Goal: Task Accomplishment & Management: Use online tool/utility

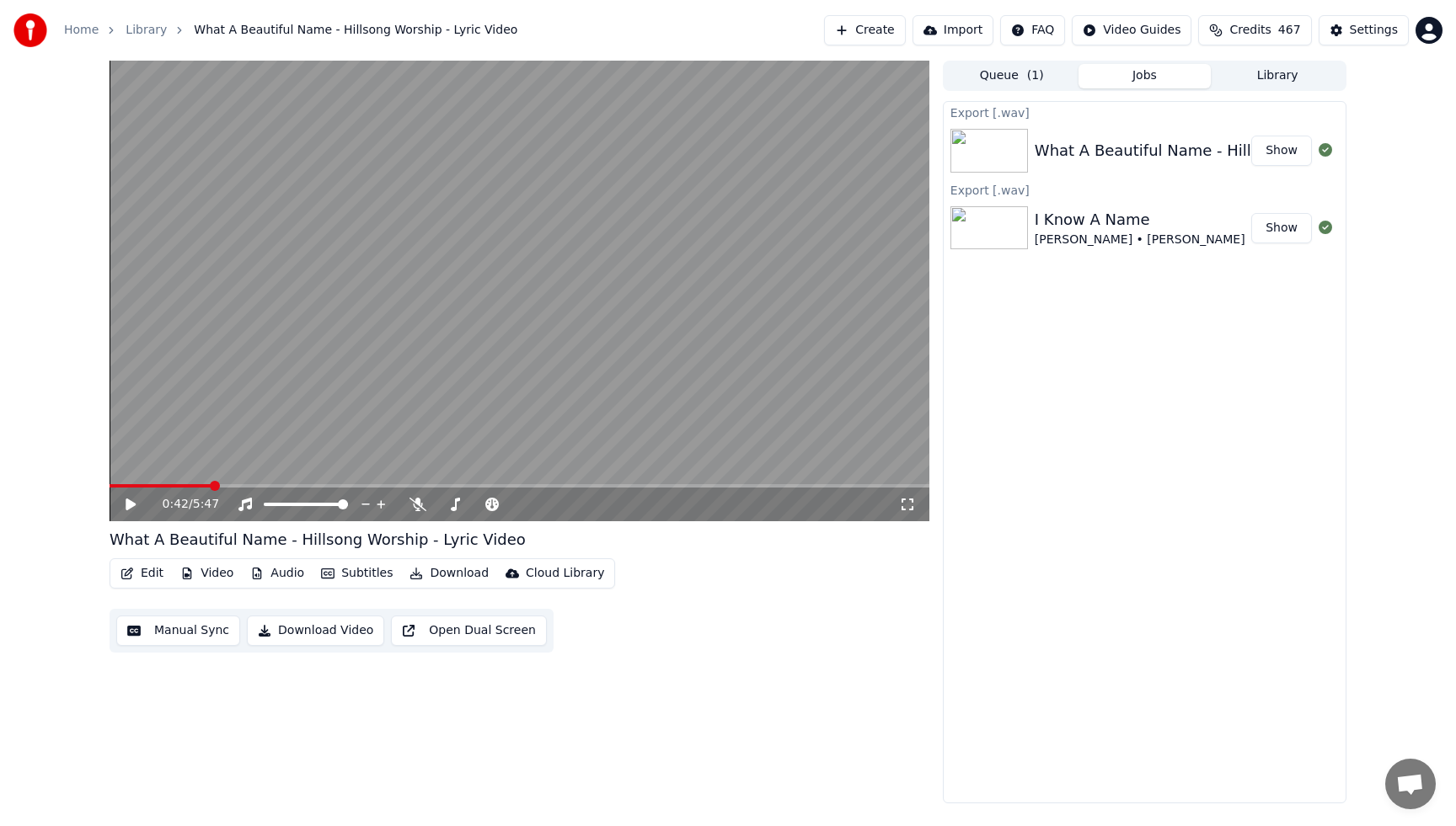
click at [1269, 77] on button "Library" at bounding box center [1278, 76] width 133 height 25
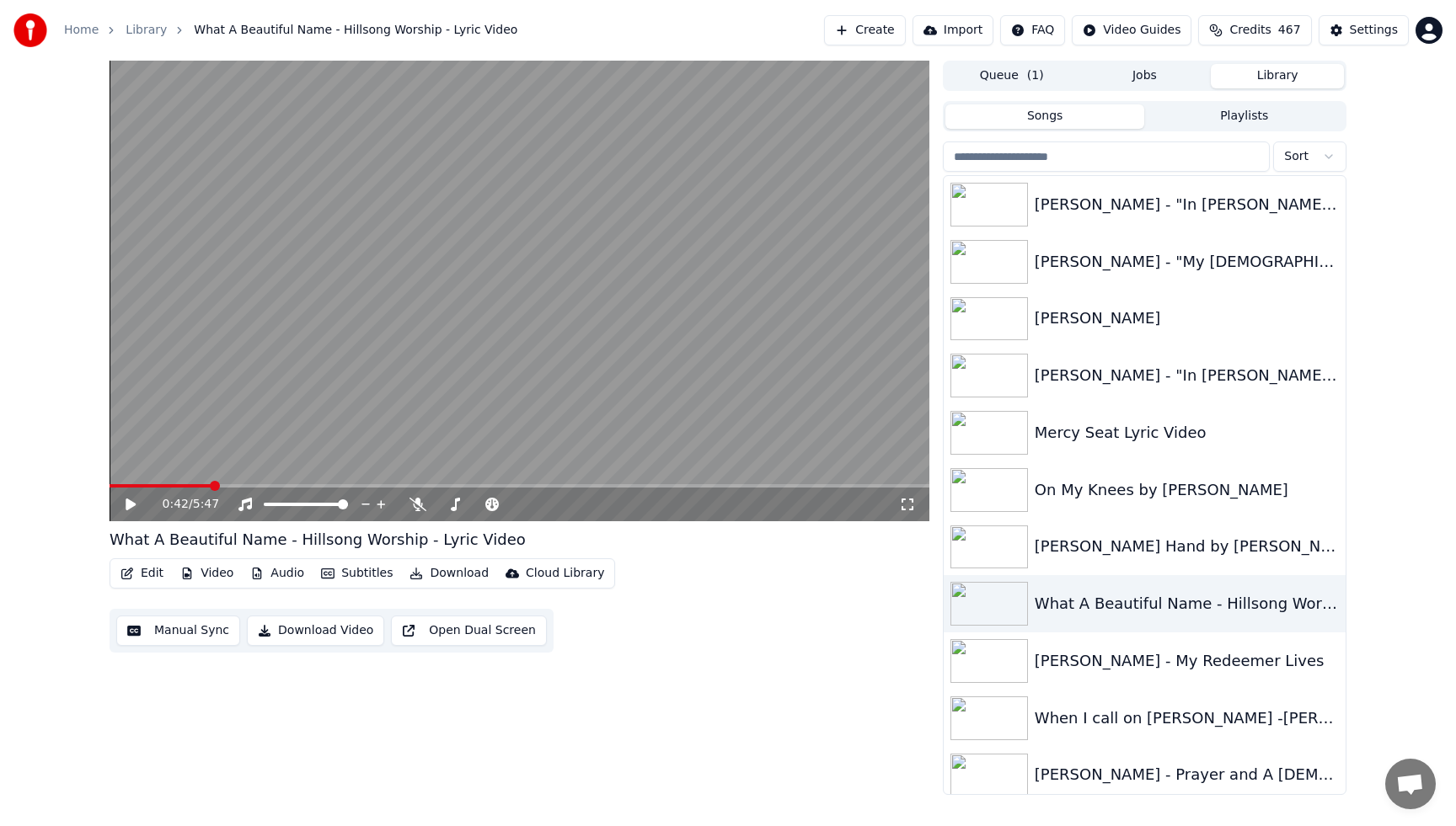
click at [871, 35] on button "Create" at bounding box center [865, 30] width 82 height 30
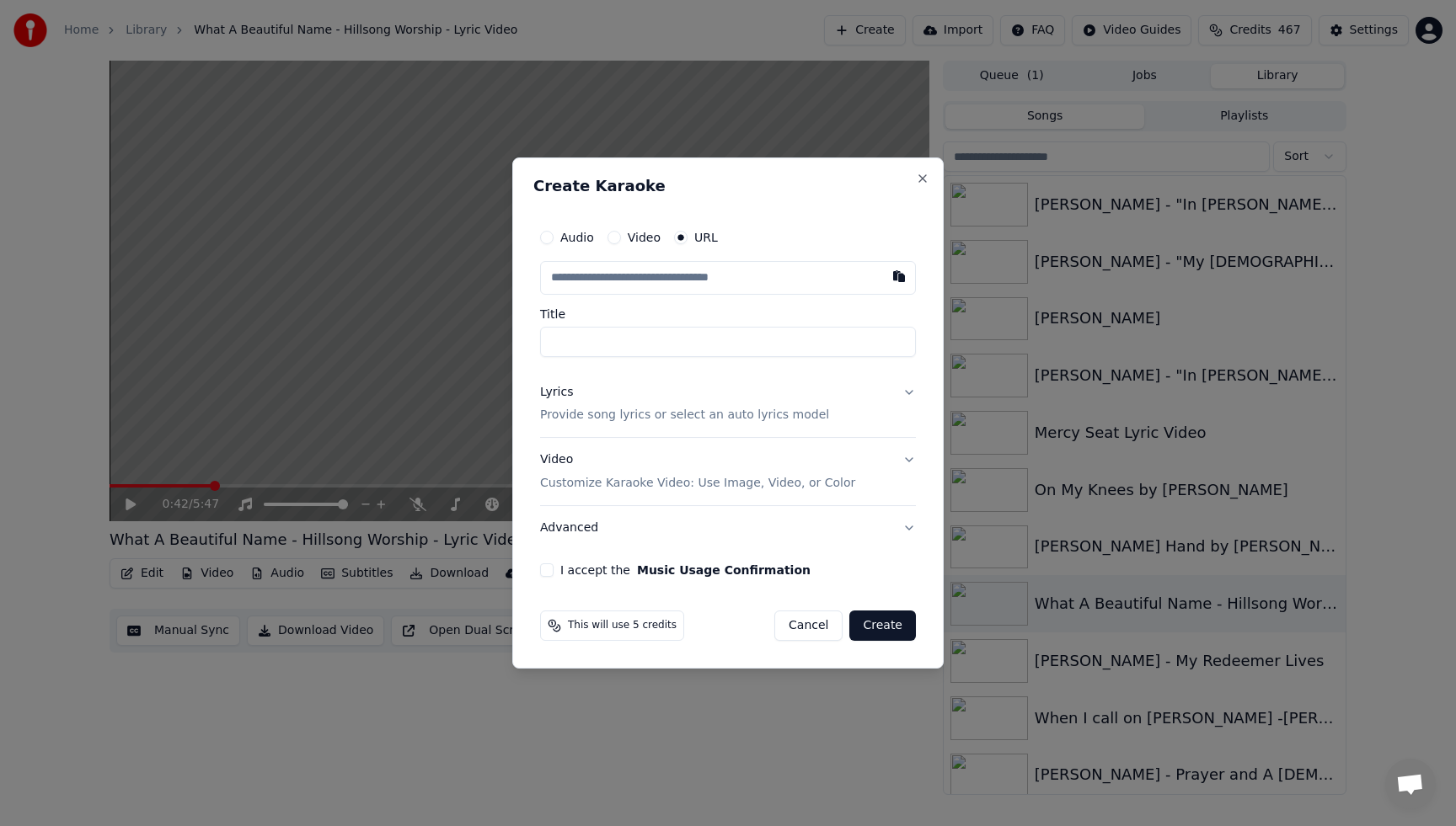
type input "**********"
click at [553, 568] on div "I accept the Music Usage Confirmation" at bounding box center [728, 570] width 376 height 13
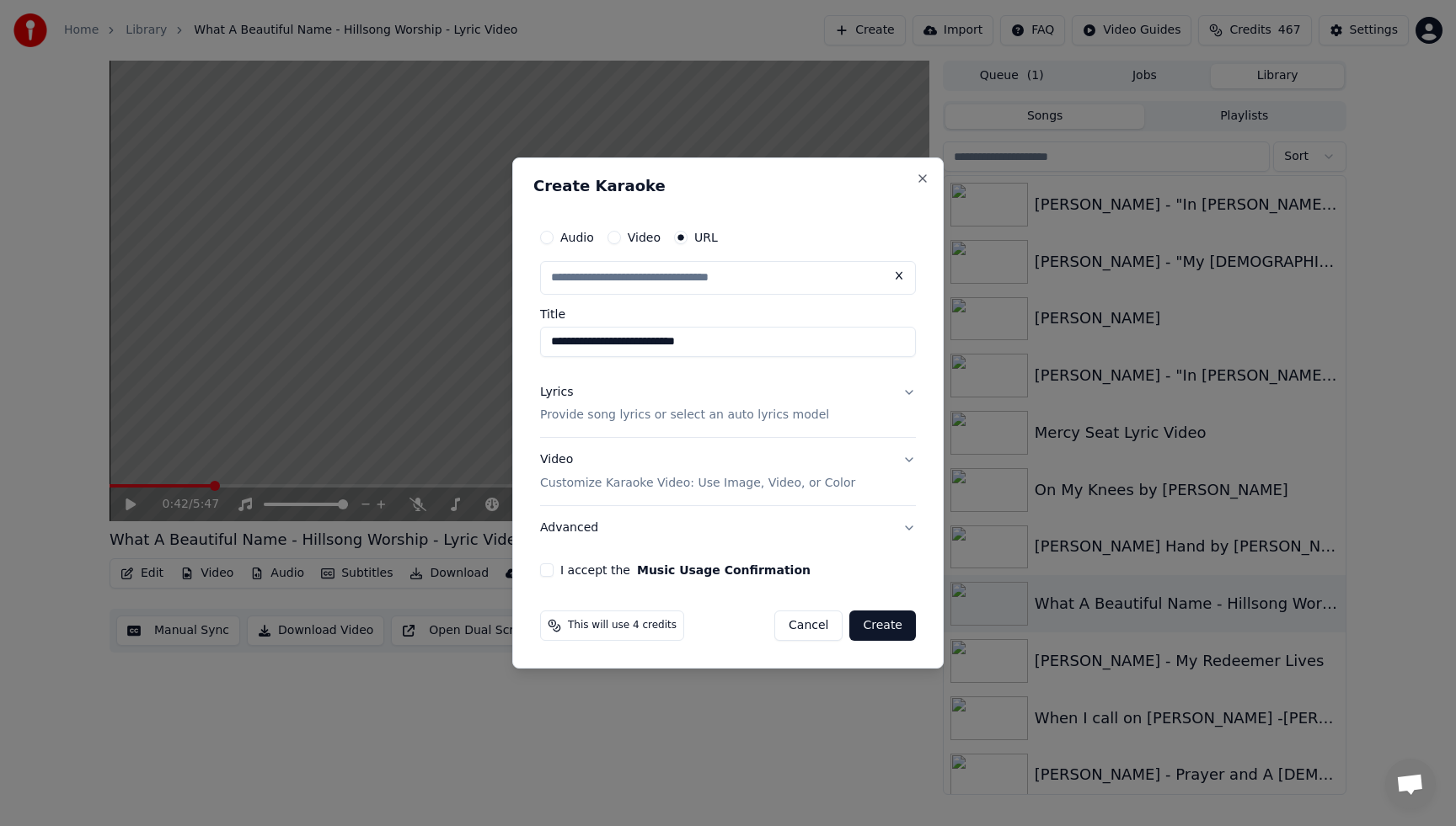
scroll to position [0, 0]
click at [552, 569] on button "I accept the Music Usage Confirmation" at bounding box center [546, 570] width 13 height 13
click at [882, 635] on button "Create" at bounding box center [882, 626] width 67 height 30
type input "**********"
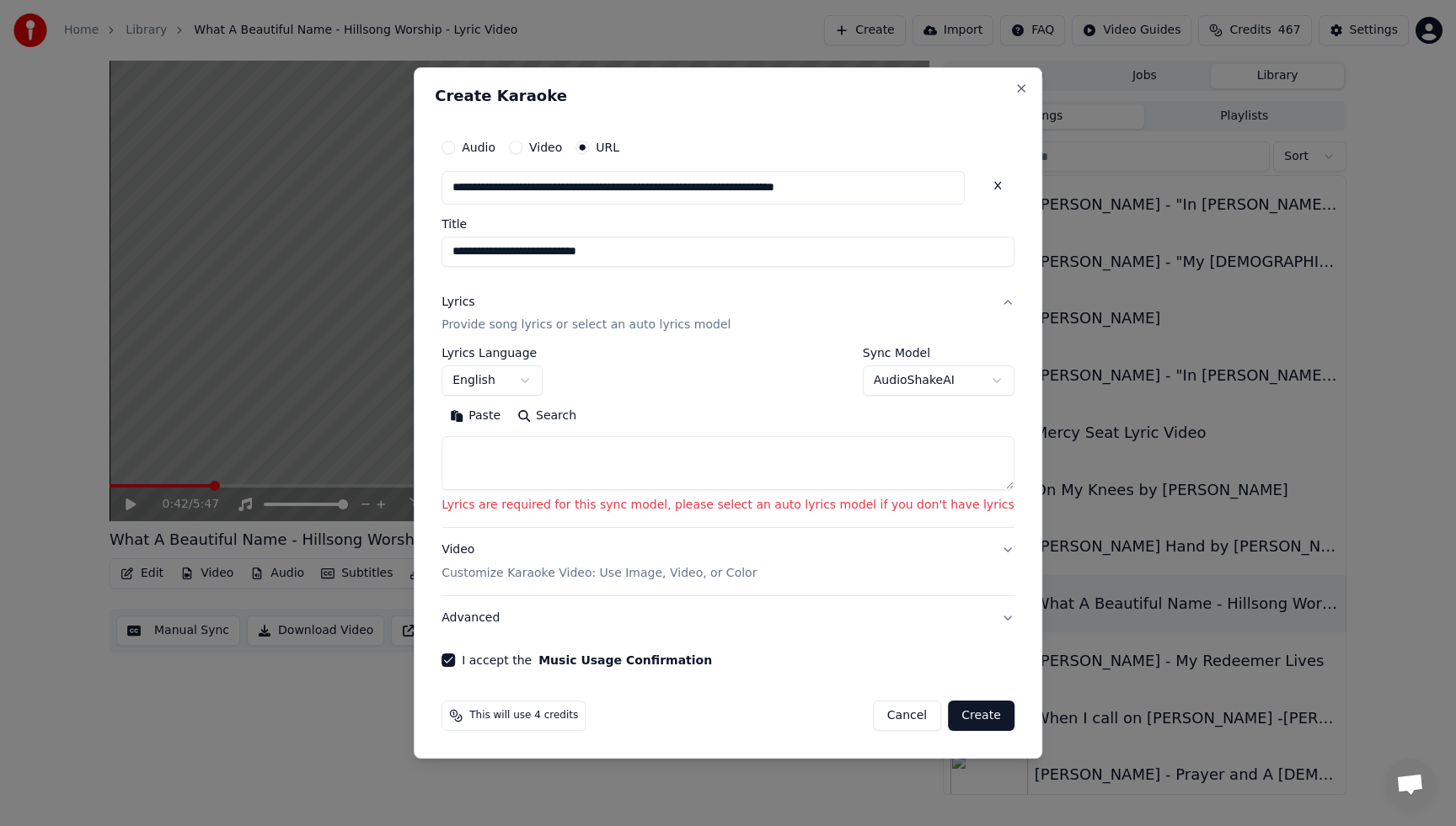
click at [579, 415] on button "Search" at bounding box center [547, 417] width 76 height 27
click at [546, 450] on textarea at bounding box center [728, 464] width 573 height 54
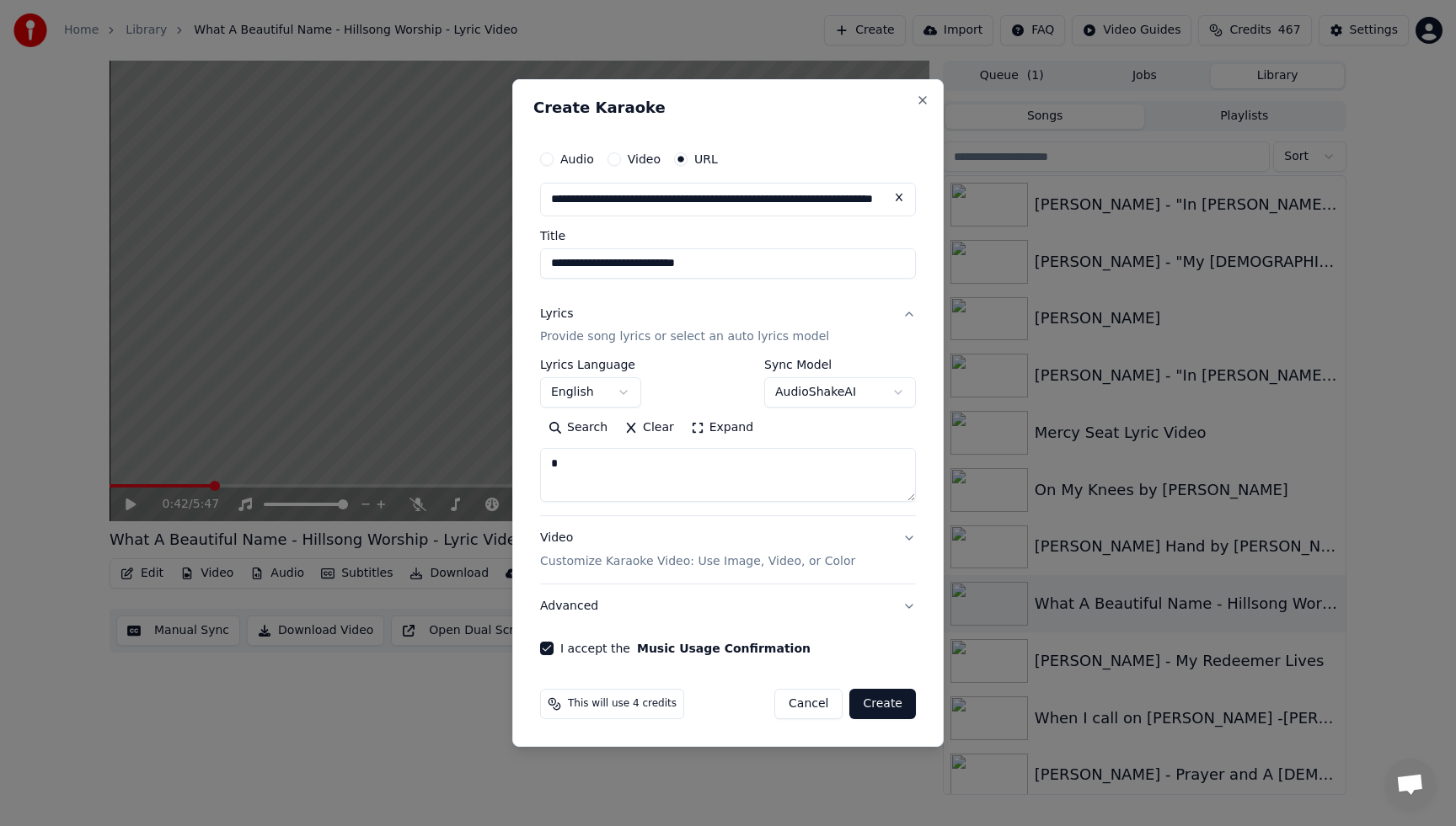
type textarea "*"
click at [884, 705] on button "Create" at bounding box center [882, 704] width 67 height 30
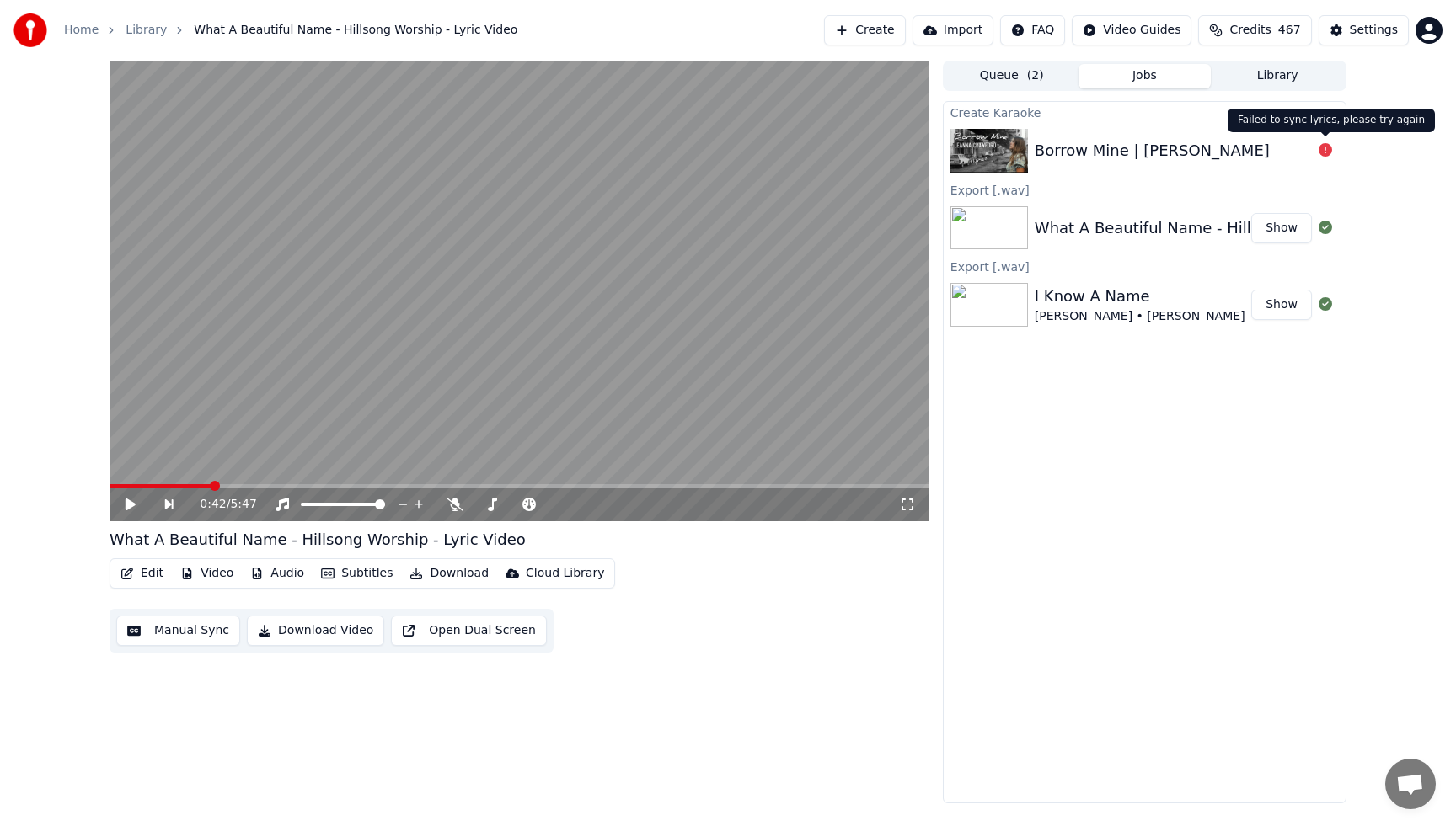
click at [1323, 152] on icon at bounding box center [1325, 150] width 13 height 13
click at [881, 30] on button "Create" at bounding box center [865, 30] width 82 height 30
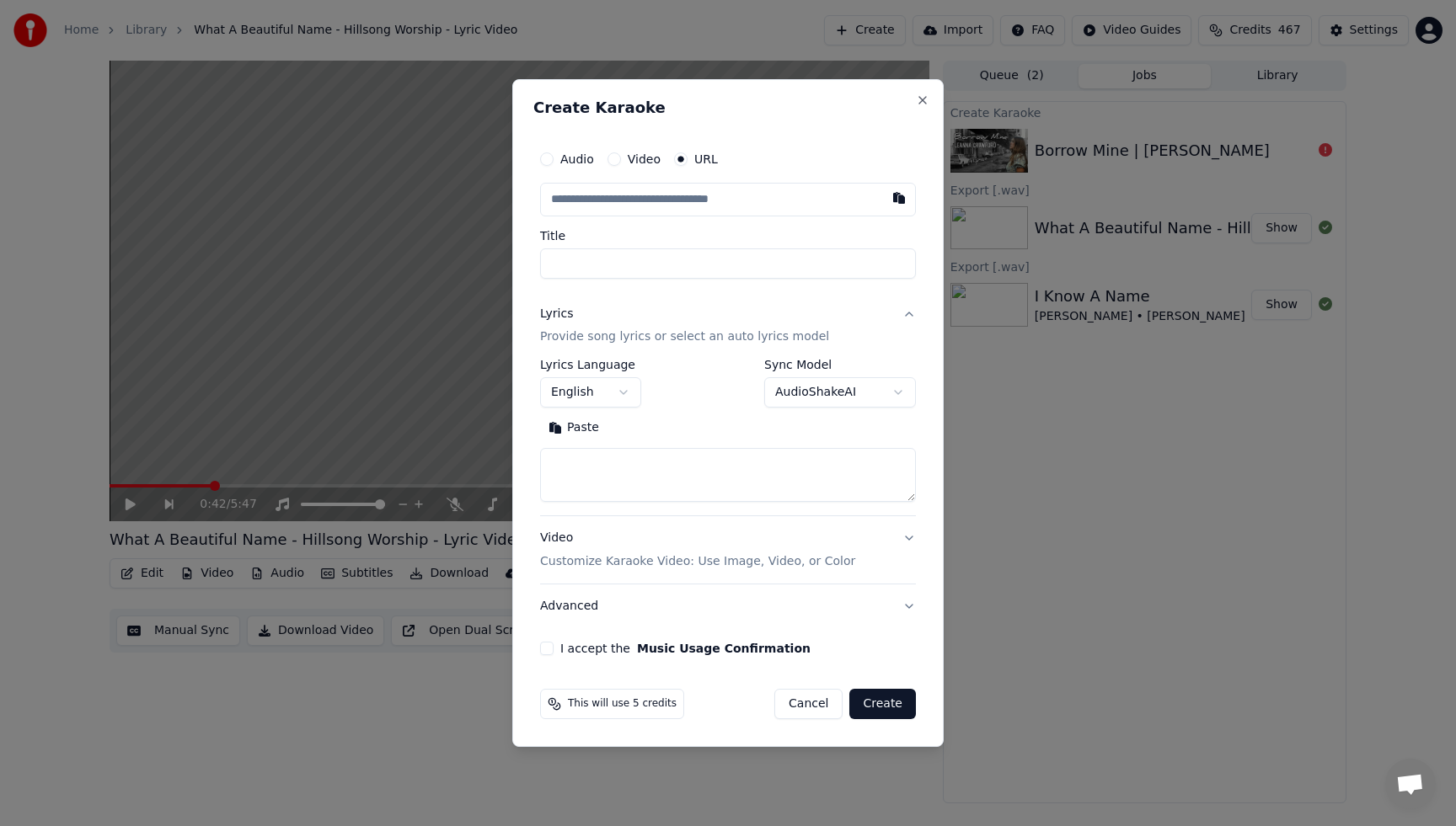
type input "**********"
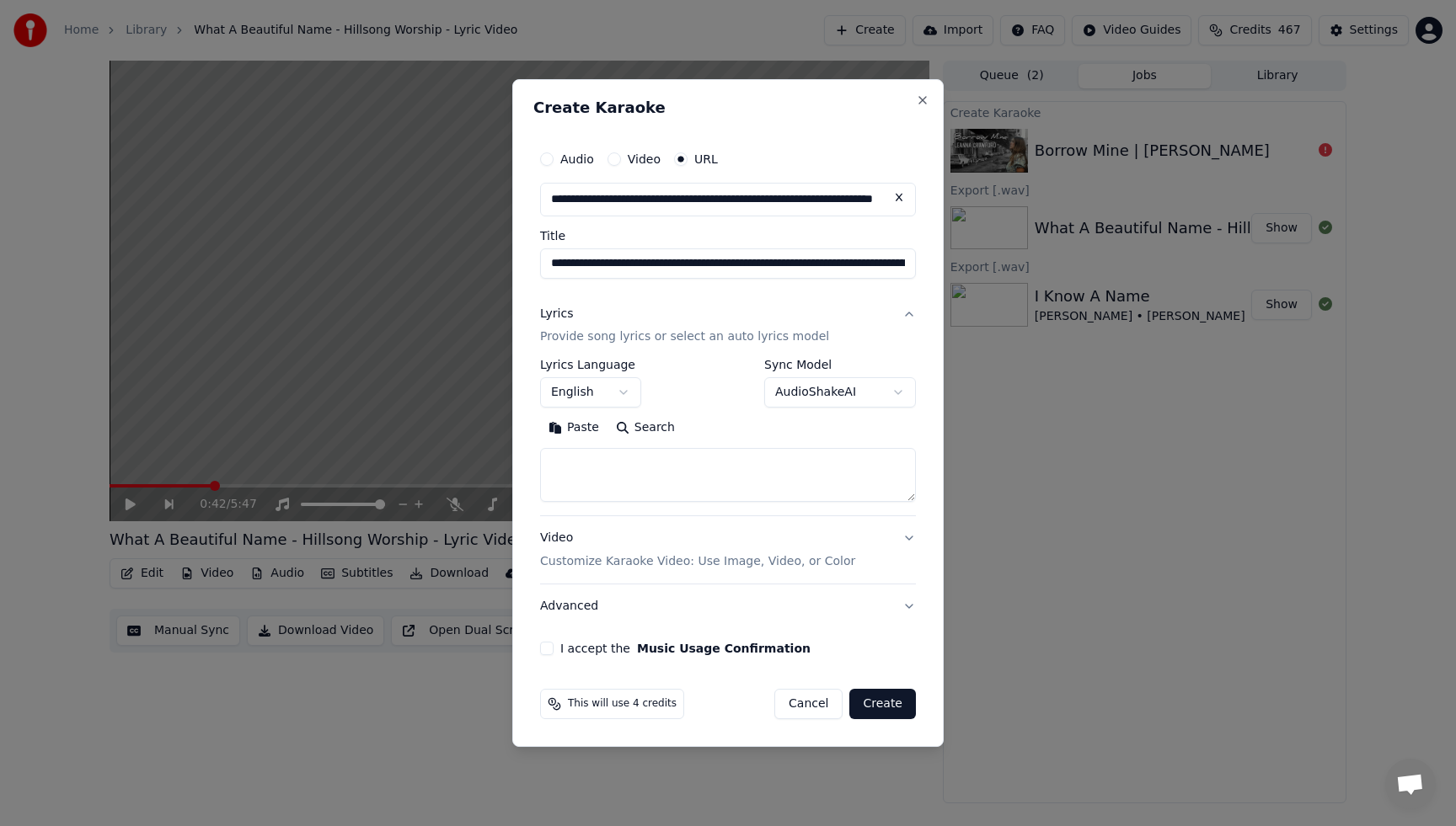
type input "**********"
click at [544, 651] on button "I accept the Music Usage Confirmation" at bounding box center [546, 648] width 13 height 13
click at [601, 471] on textarea at bounding box center [728, 476] width 376 height 54
click at [644, 431] on button "Search" at bounding box center [646, 429] width 76 height 27
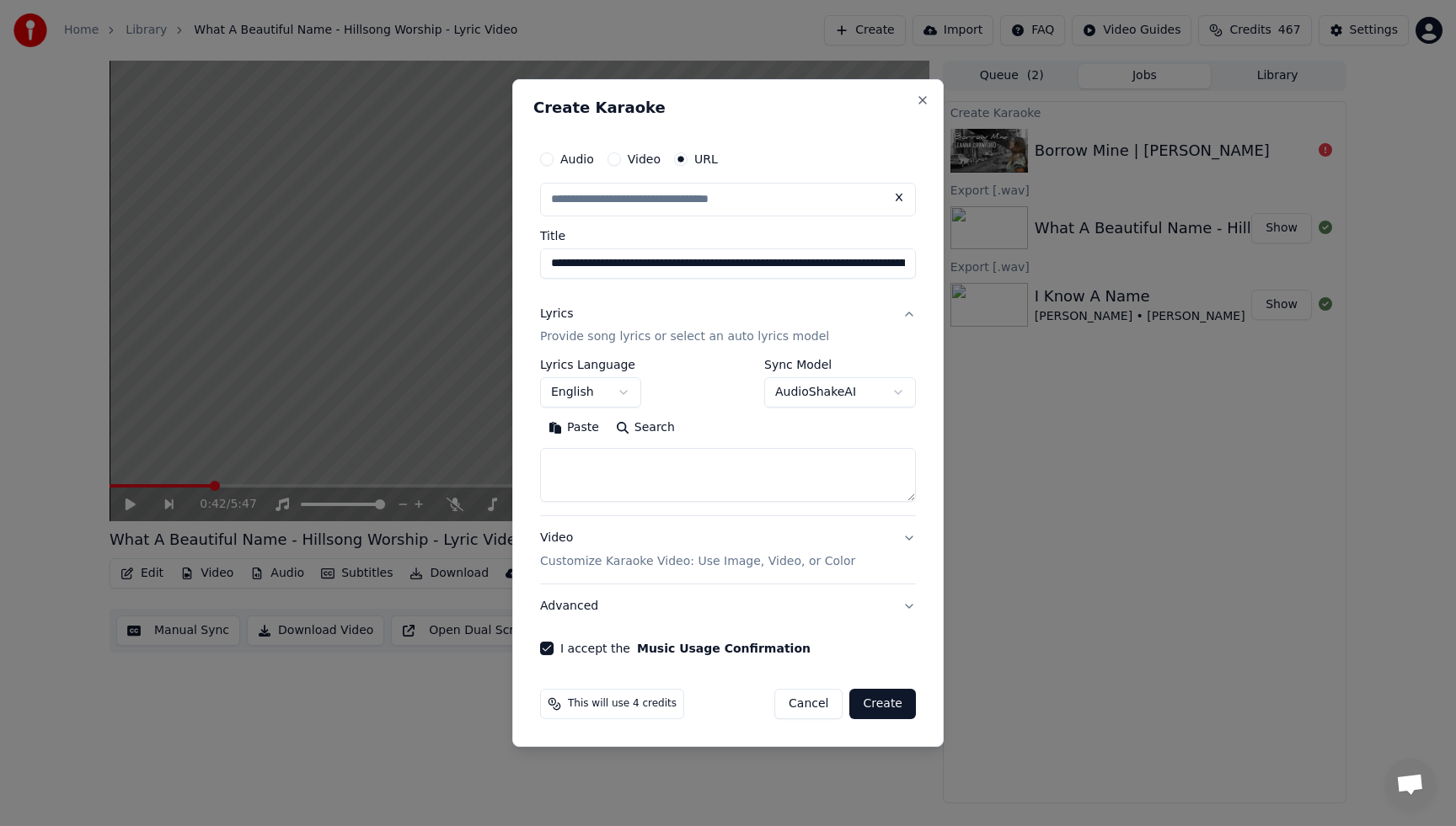
click at [630, 471] on textarea at bounding box center [728, 476] width 376 height 54
type input "**********"
type textarea "*"
click at [881, 704] on button "Create" at bounding box center [882, 704] width 67 height 30
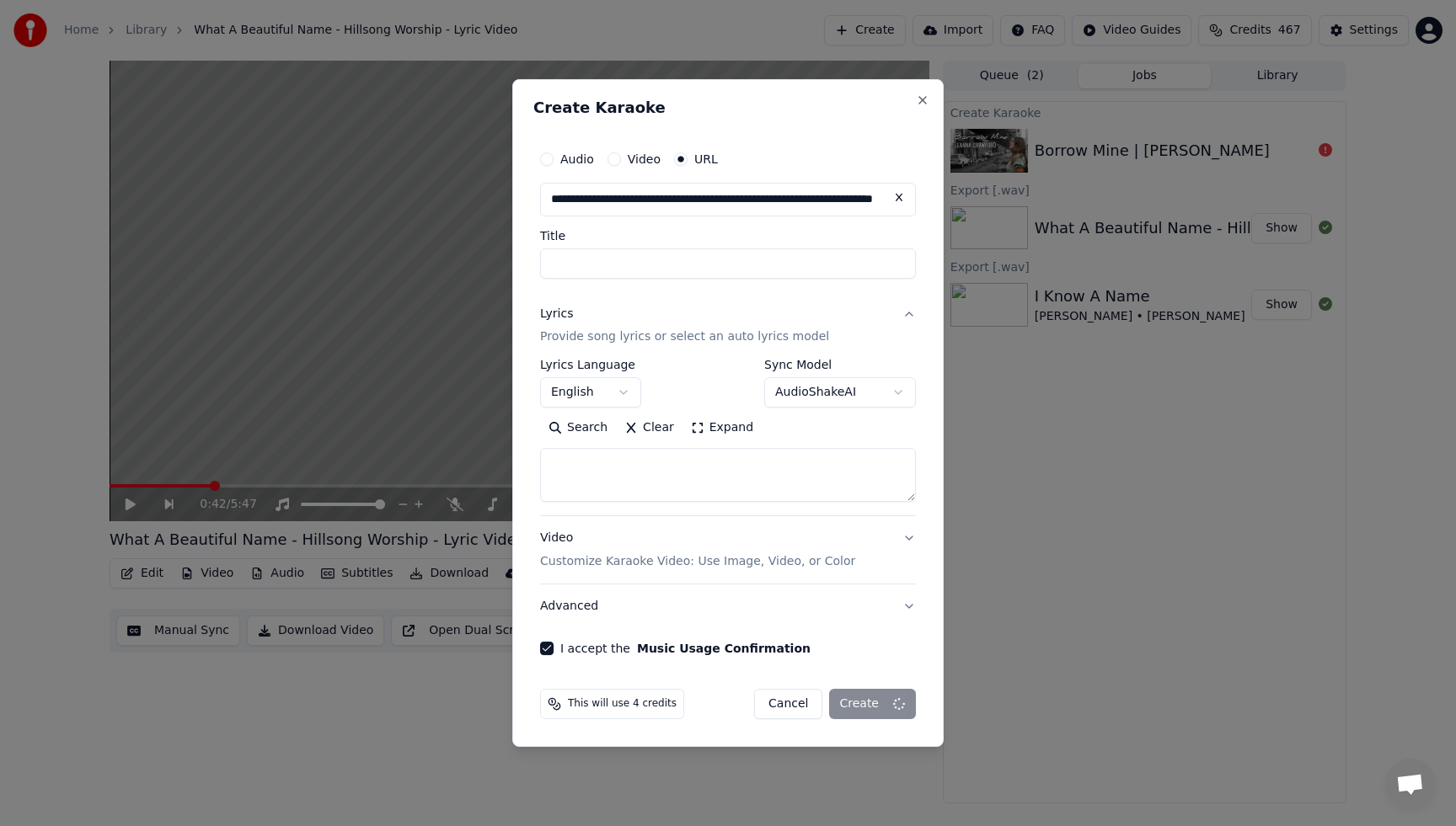
select select
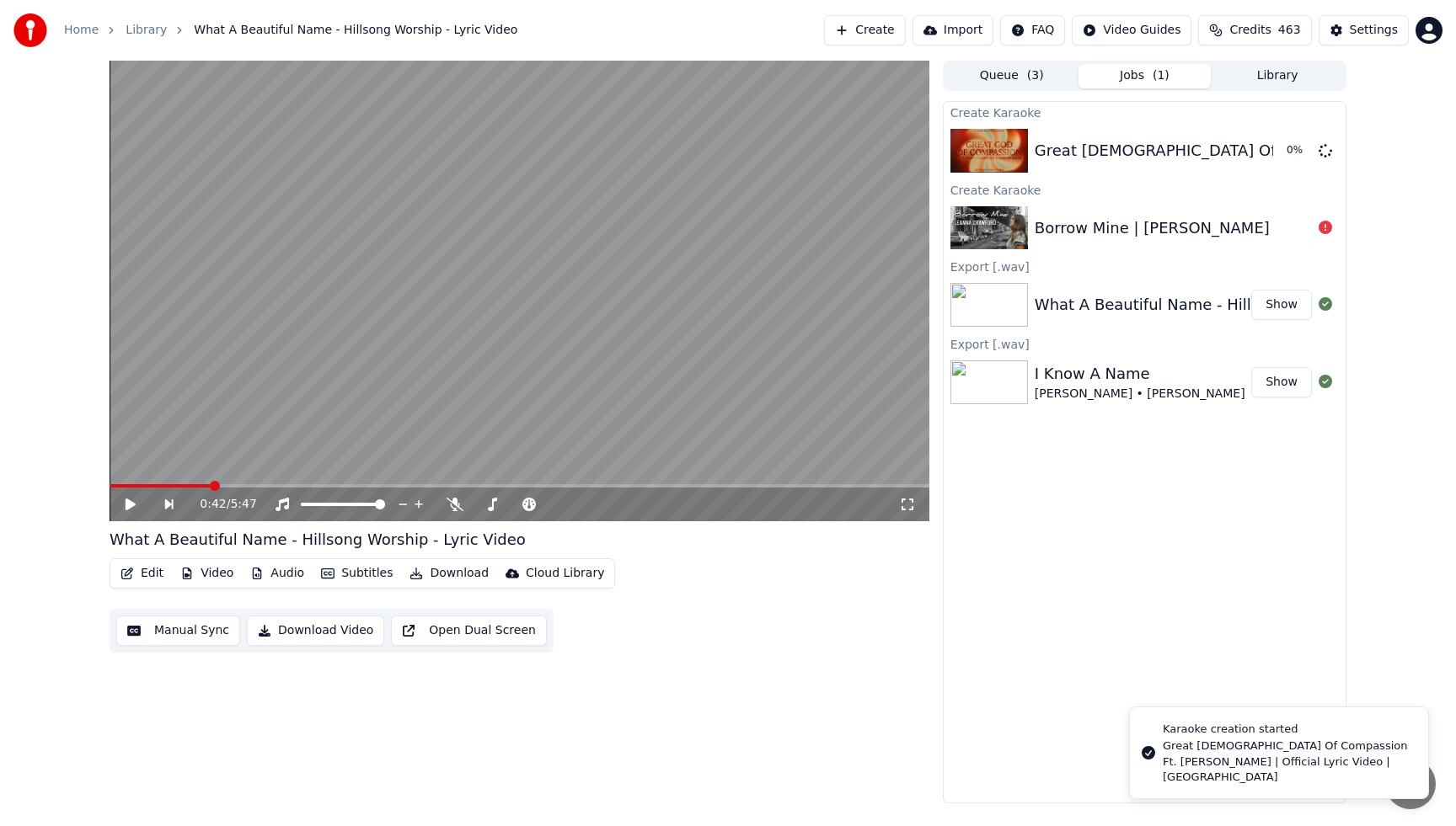
click at [1178, 247] on div "Borrow Mine | [PERSON_NAME]" at bounding box center [1144, 228] width 402 height 58
click at [1178, 238] on div "Borrow Mine | [PERSON_NAME]" at bounding box center [1152, 228] width 235 height 24
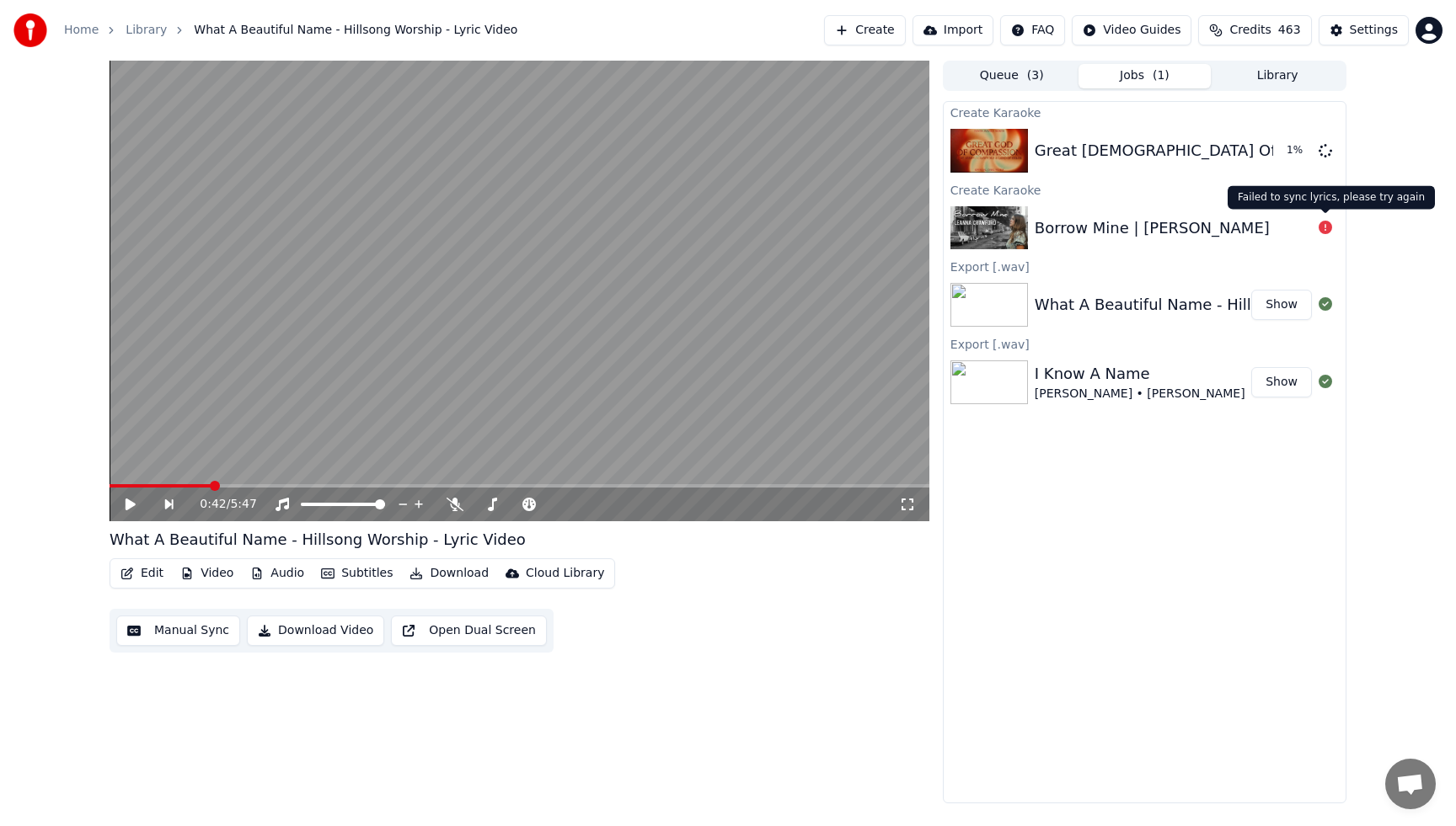
click at [1325, 228] on icon at bounding box center [1325, 227] width 13 height 13
click at [1325, 224] on icon at bounding box center [1325, 227] width 13 height 13
click at [1337, 223] on div at bounding box center [1326, 228] width 27 height 20
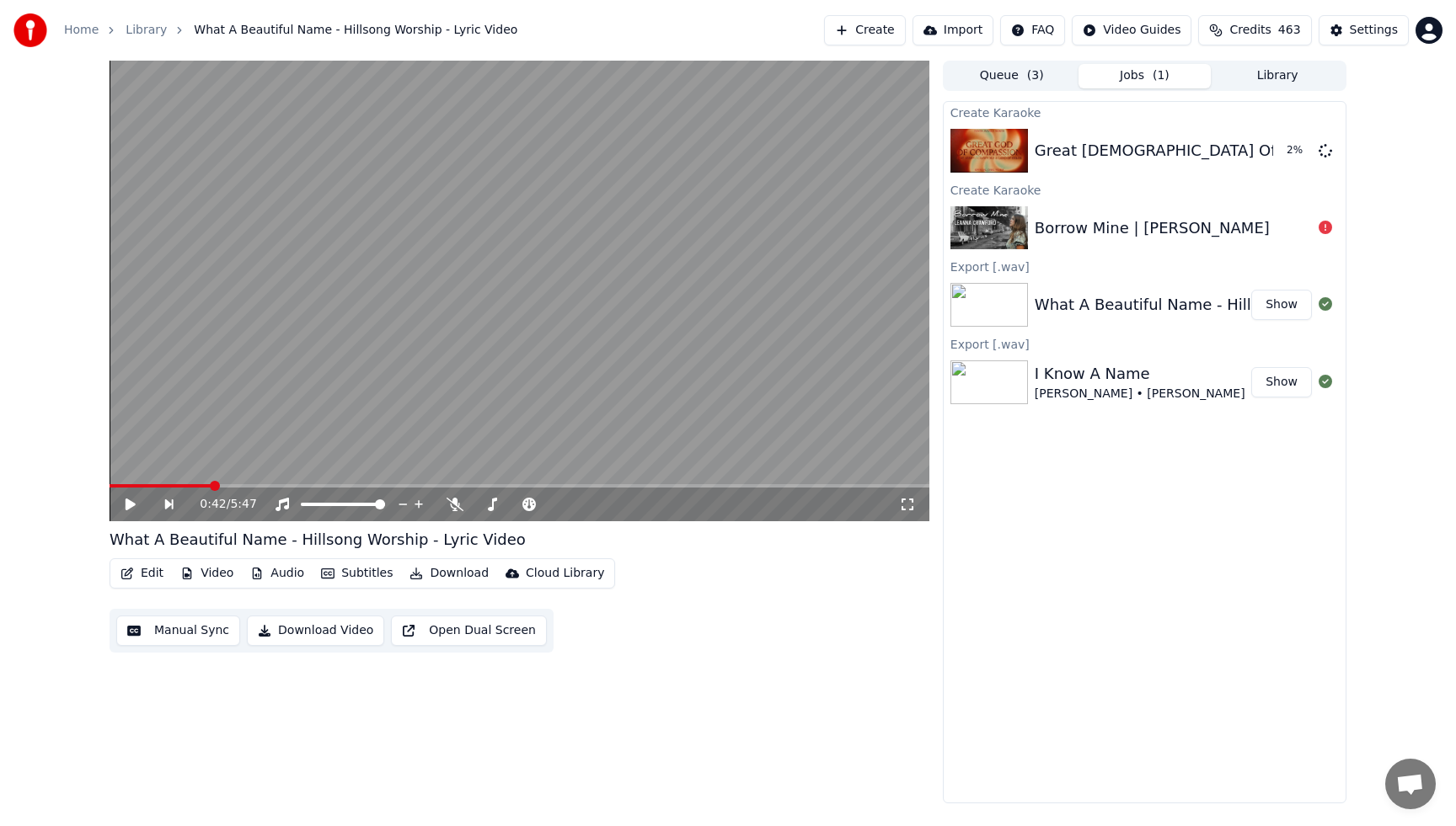
click at [1337, 223] on div at bounding box center [1326, 228] width 27 height 20
click at [1070, 222] on div "Borrow Mine | [PERSON_NAME]" at bounding box center [1152, 228] width 235 height 24
click at [974, 236] on img at bounding box center [989, 228] width 77 height 43
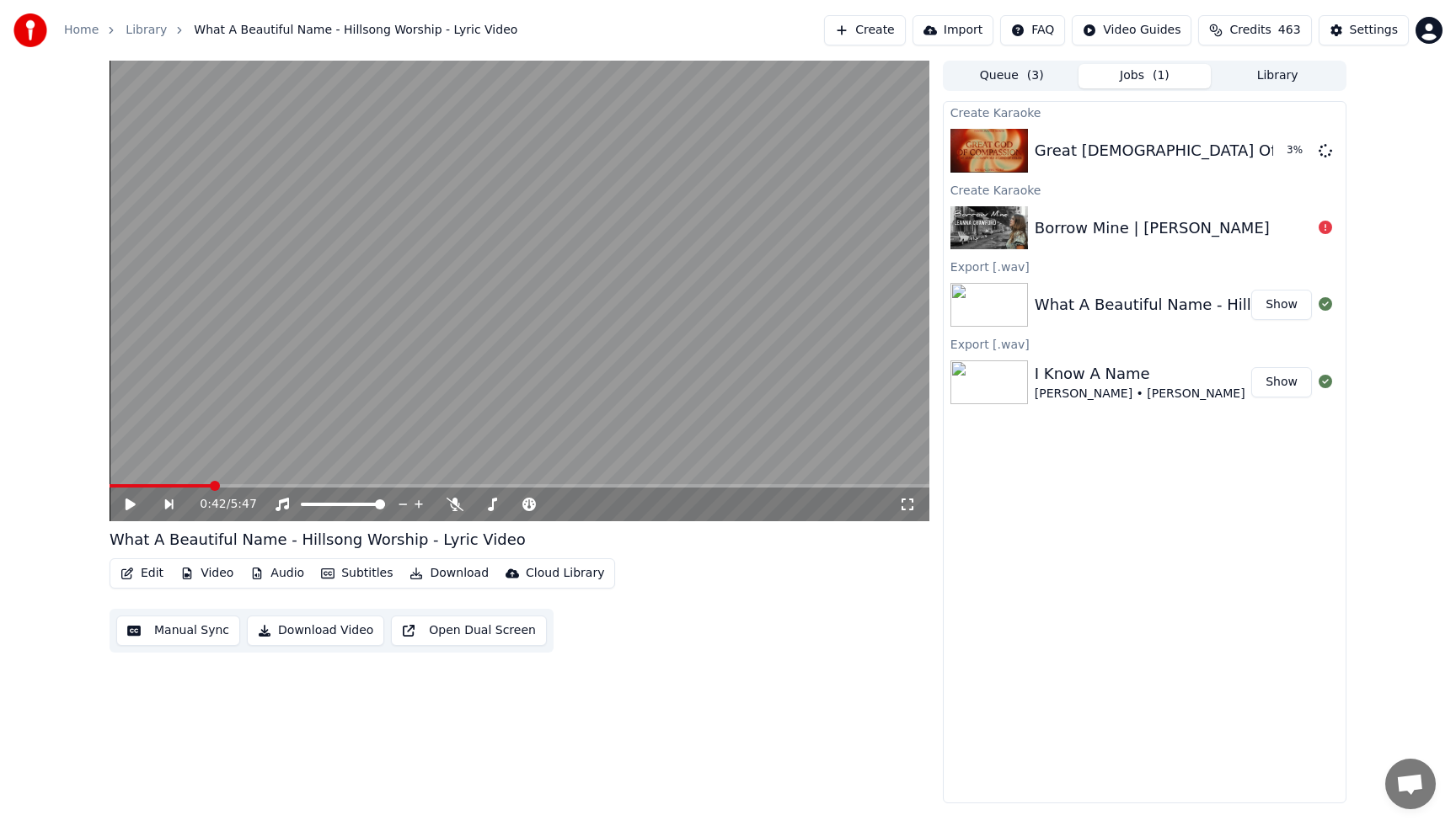
click at [974, 236] on img at bounding box center [989, 228] width 77 height 43
click at [1320, 223] on icon at bounding box center [1325, 227] width 13 height 13
click at [863, 25] on button "Create" at bounding box center [865, 30] width 82 height 30
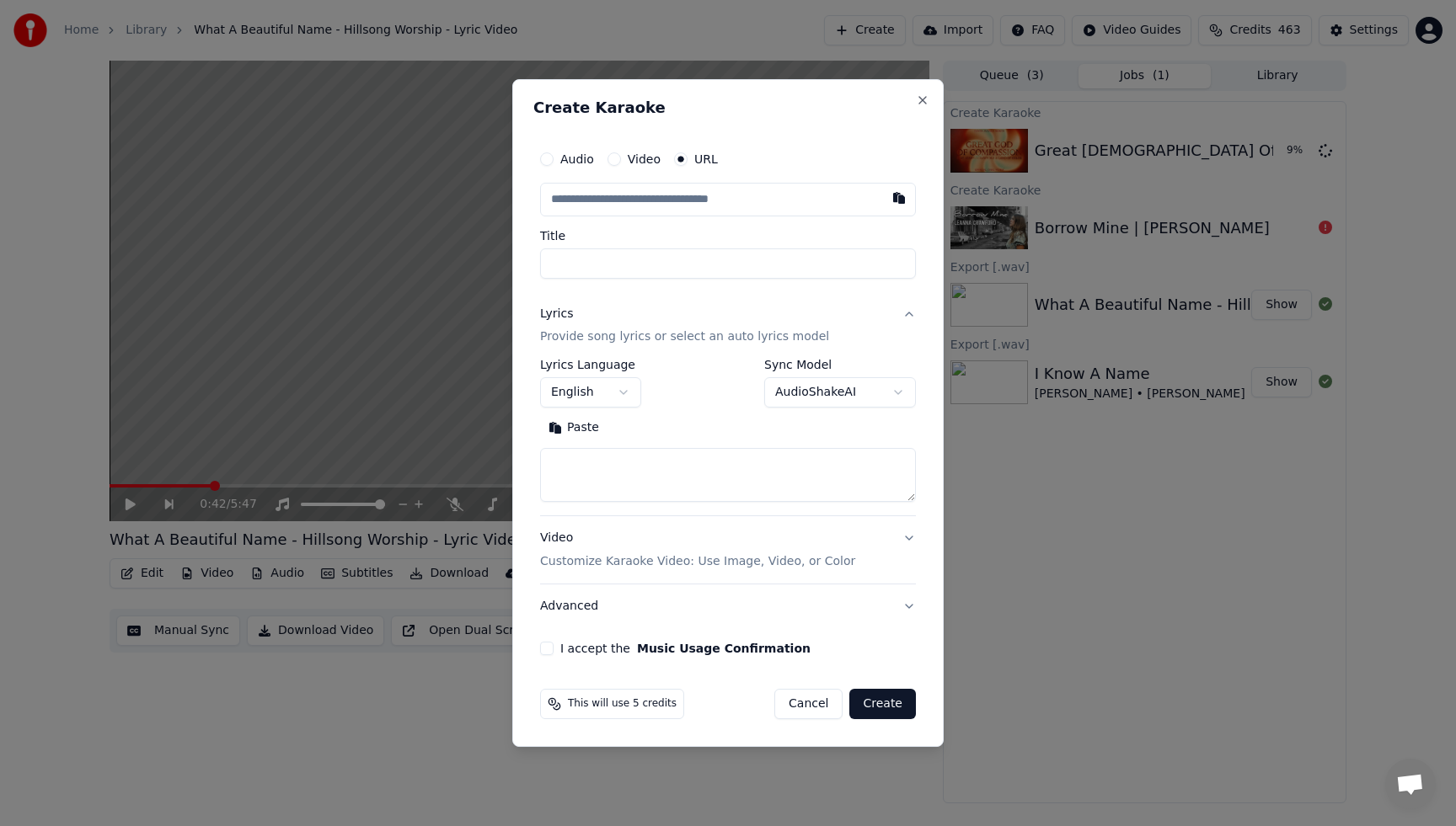
type input "**********"
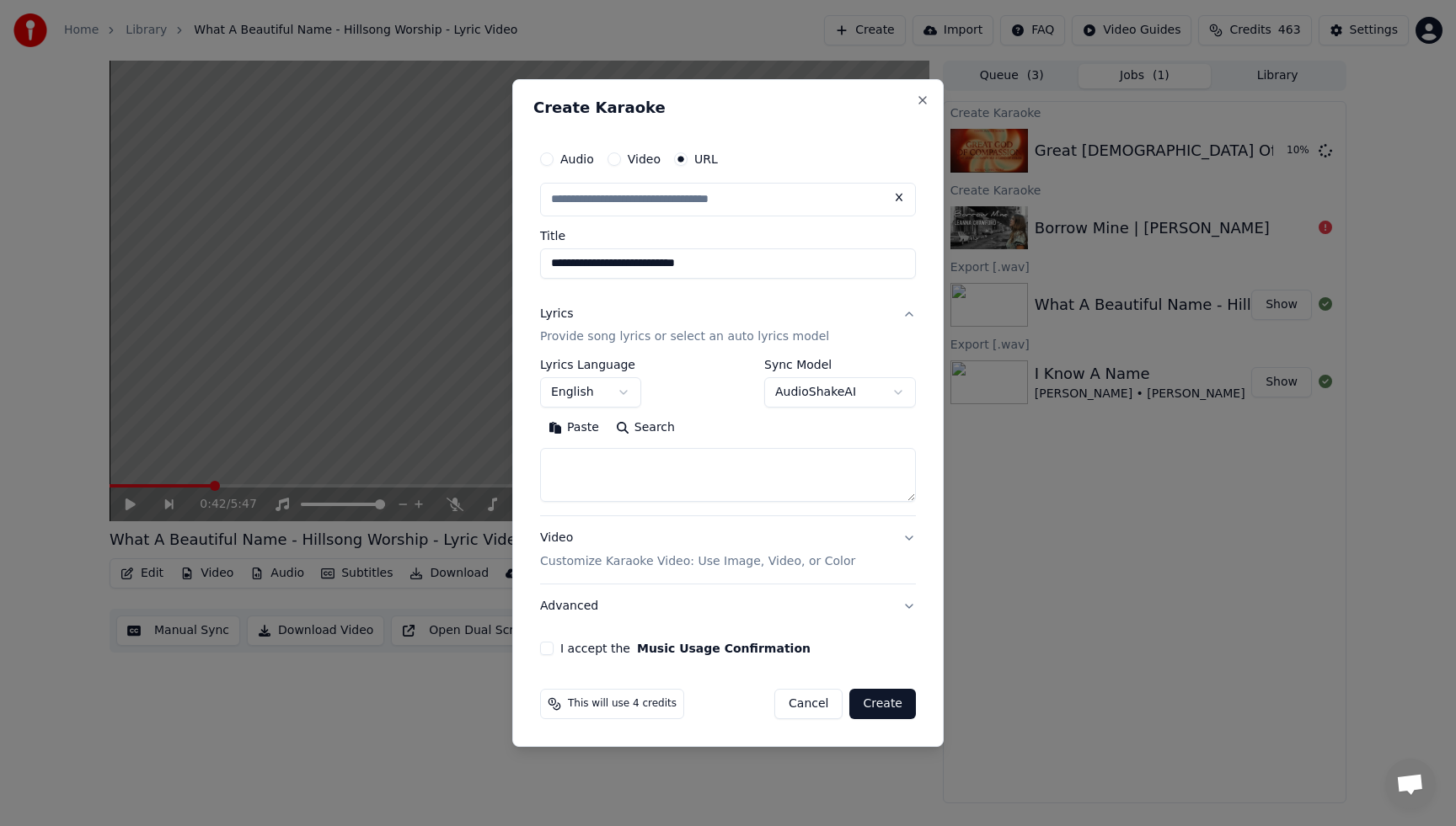
click at [550, 649] on button "I accept the Music Usage Confirmation" at bounding box center [546, 648] width 13 height 13
click at [644, 429] on button "Search" at bounding box center [646, 429] width 76 height 27
type input "**********"
click at [628, 464] on textarea at bounding box center [728, 476] width 376 height 54
type textarea "*"
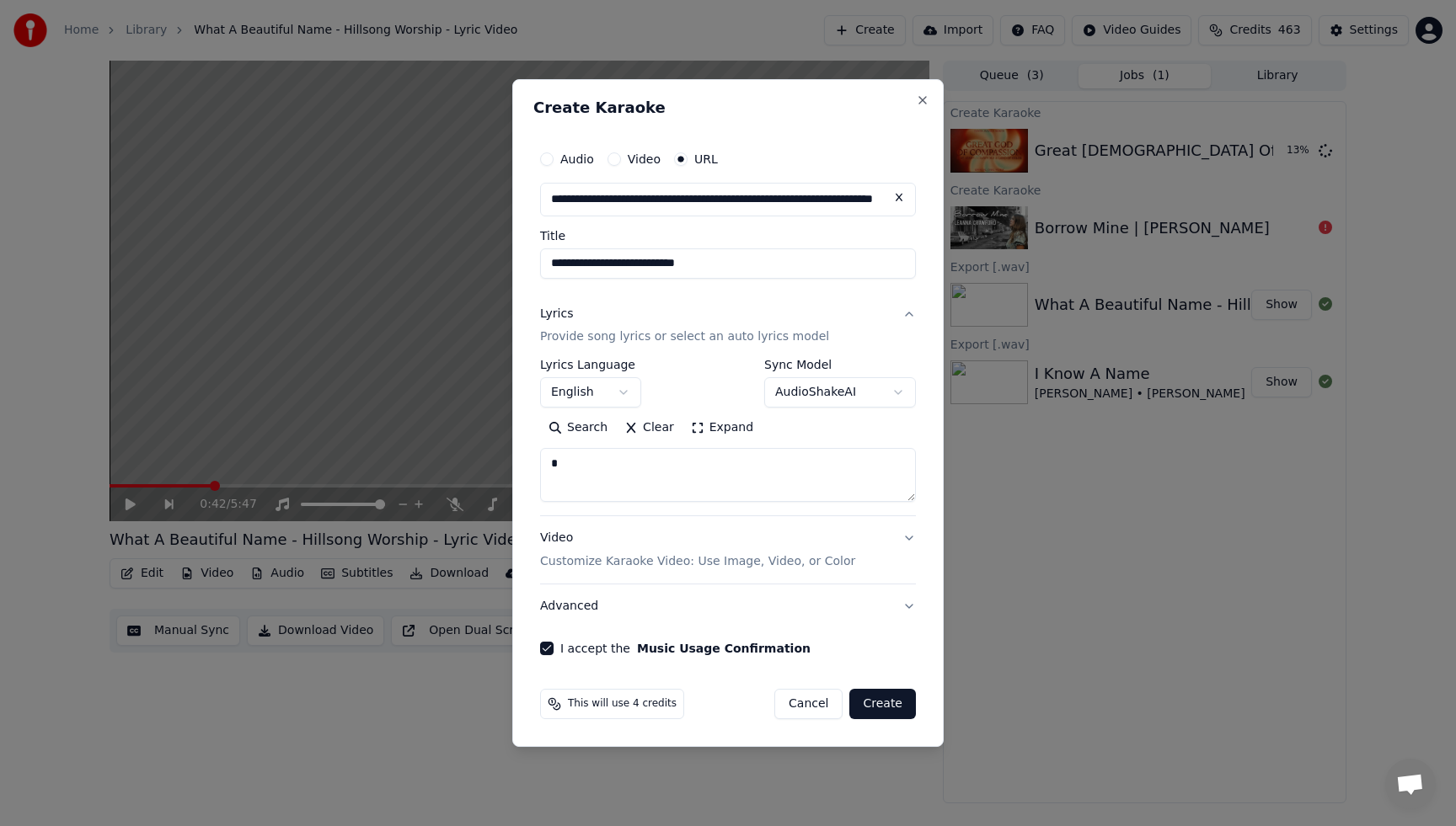
click at [889, 704] on button "Create" at bounding box center [882, 704] width 67 height 30
select select
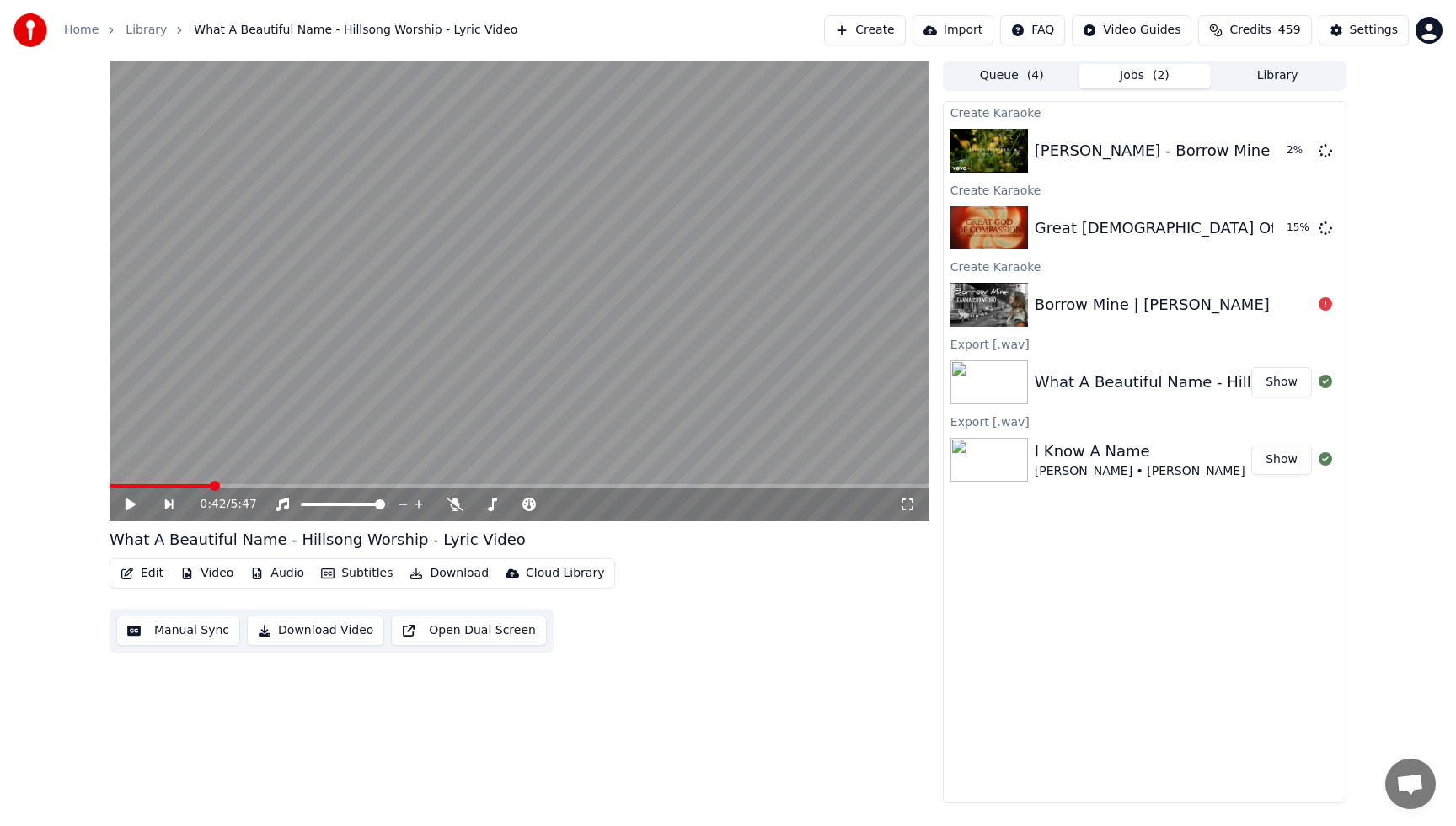
click at [1283, 69] on button "Library" at bounding box center [1278, 76] width 133 height 25
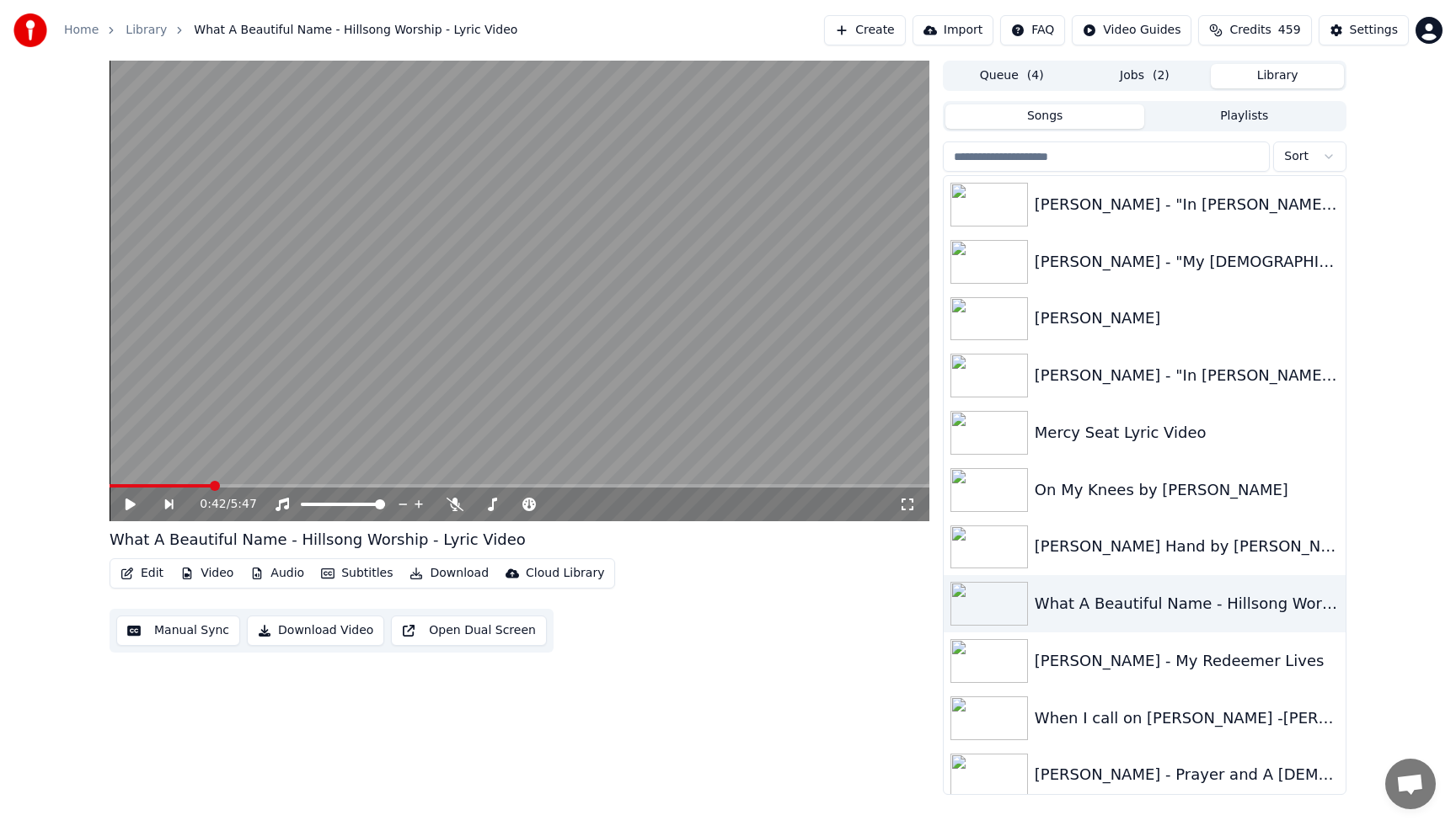
click at [1129, 160] on input "search" at bounding box center [1106, 157] width 327 height 30
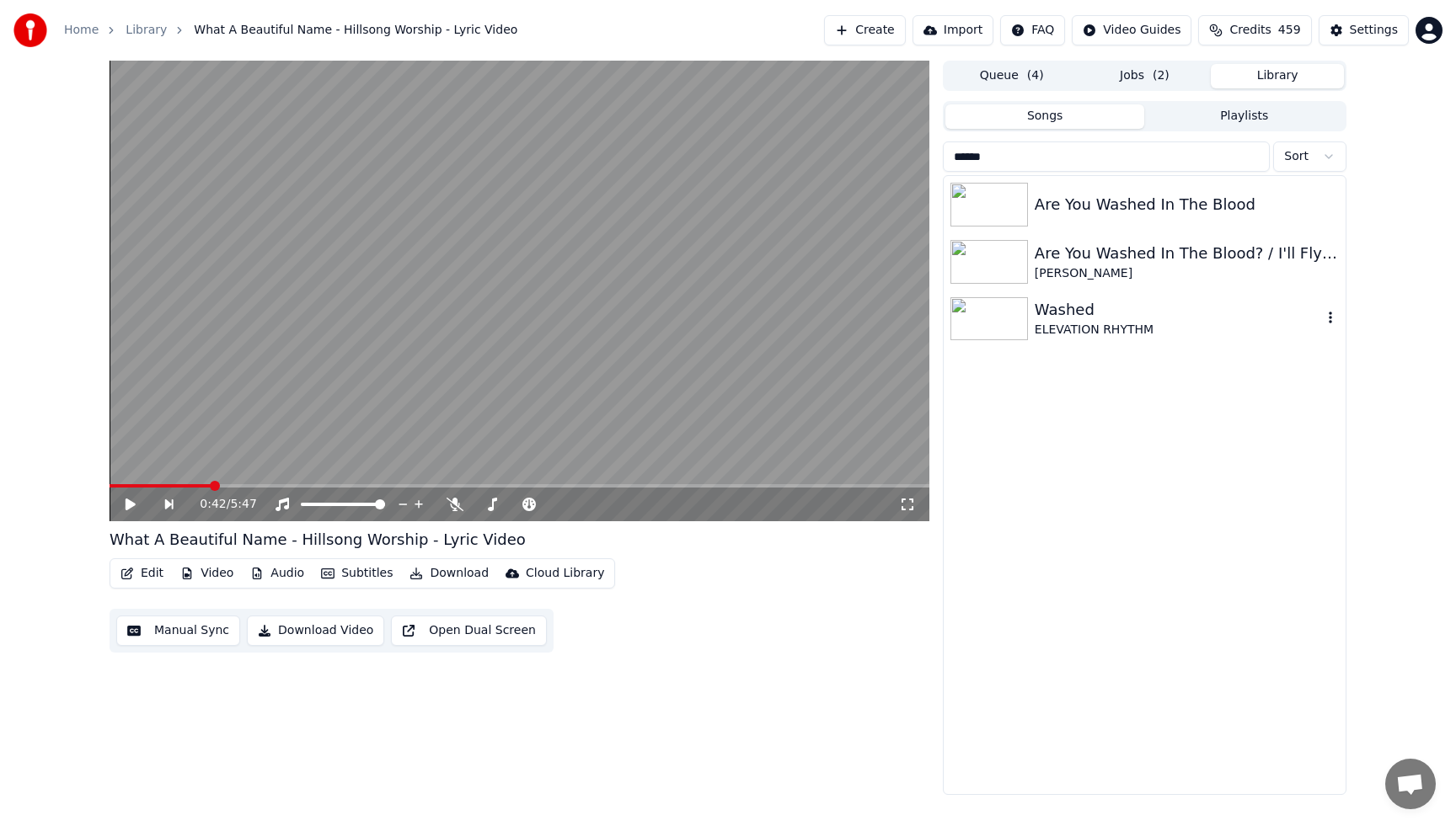
type input "******"
click at [1115, 335] on div "ELEVATION RHYTHM" at bounding box center [1178, 330] width 287 height 17
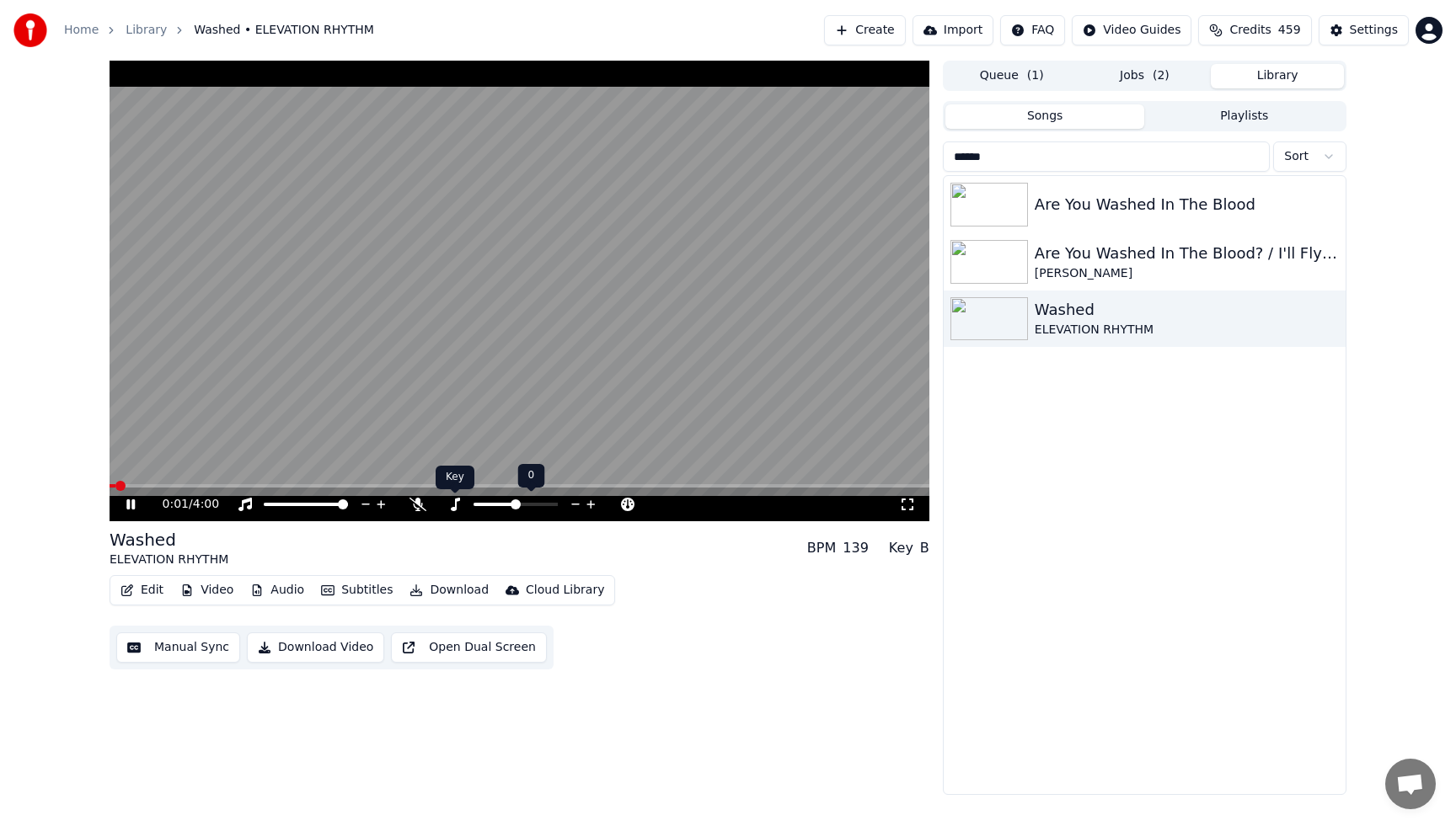
click at [452, 506] on icon at bounding box center [455, 504] width 17 height 13
click at [448, 504] on span at bounding box center [478, 504] width 84 height 4
click at [591, 314] on video at bounding box center [520, 291] width 820 height 461
